Goal: Transaction & Acquisition: Purchase product/service

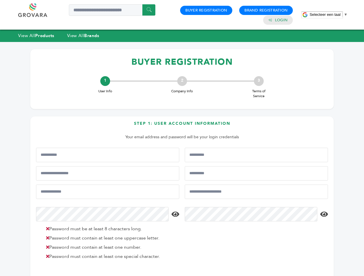
click at [328, 14] on span "Selecteer een taal" at bounding box center [324, 14] width 31 height 4
click at [79, 276] on html "****** 0 0 Buyer Registration Brand Registration Login Selecteer een taal ​ ▼ M…" at bounding box center [182, 138] width 364 height 276
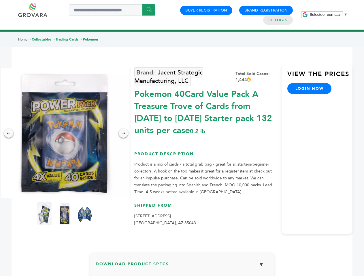
click at [328, 14] on span "Selecteer een taal" at bounding box center [324, 14] width 31 height 4
